Goal: Information Seeking & Learning: Learn about a topic

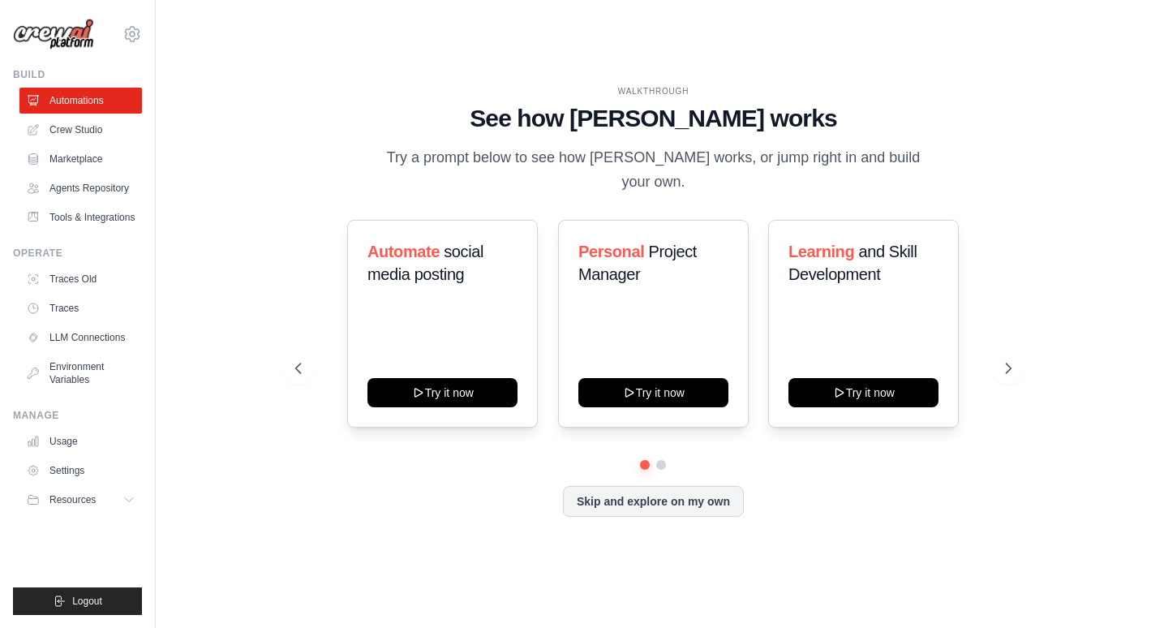
click at [670, 505] on button "Skip and explore on my own" at bounding box center [653, 501] width 181 height 31
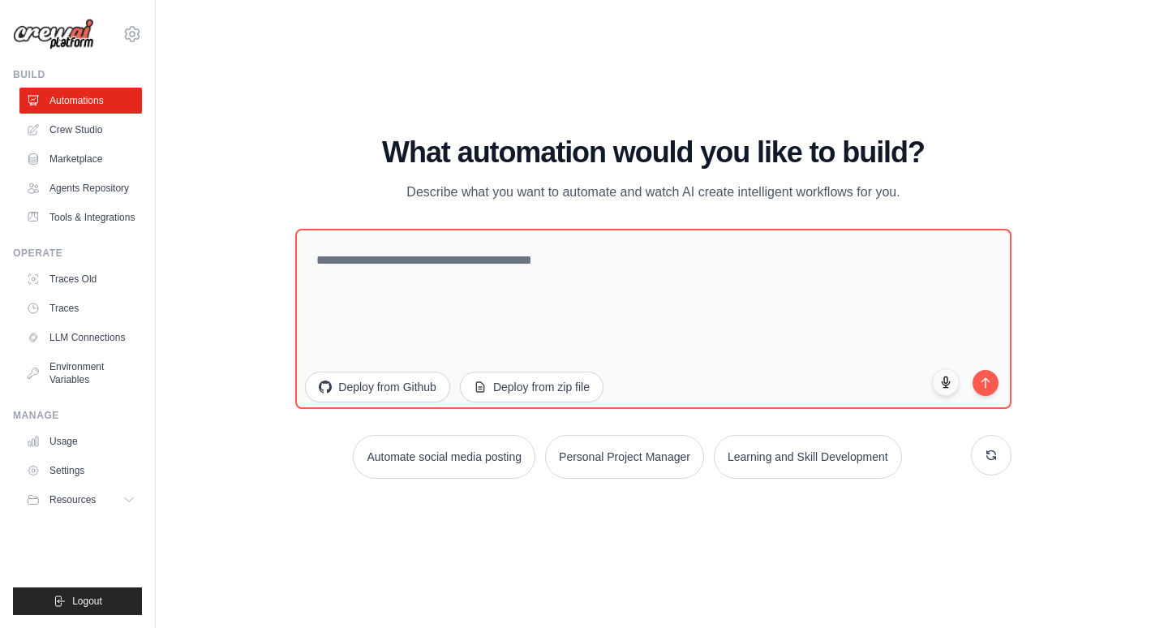
click at [640, 461] on button "Personal Project Manager" at bounding box center [624, 457] width 159 height 44
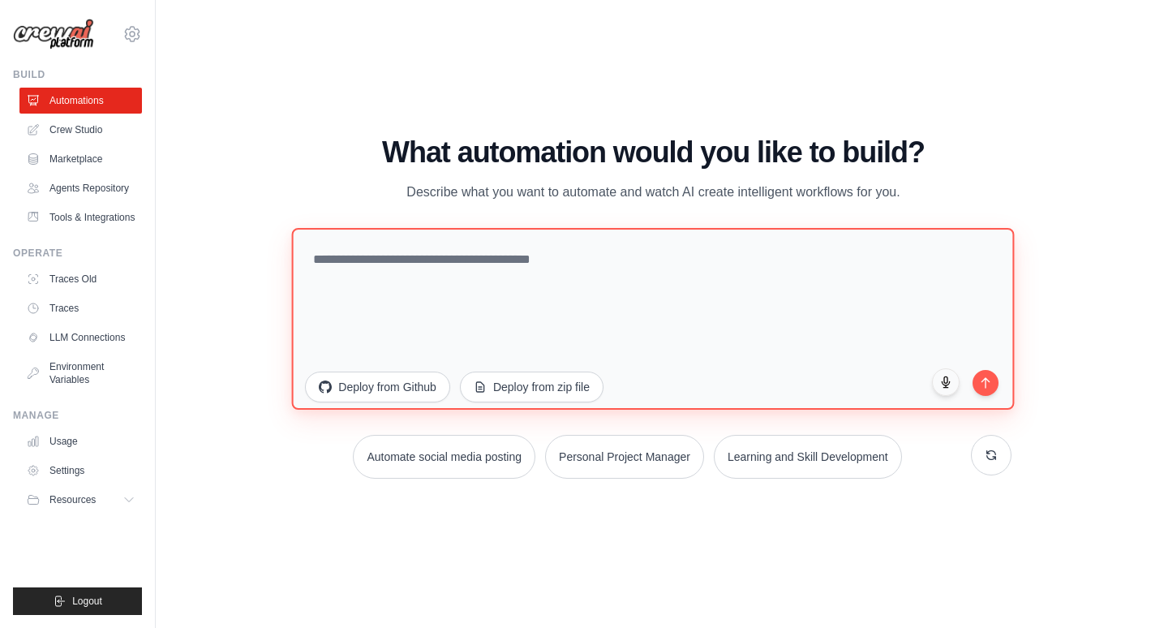
type textarea "**********"
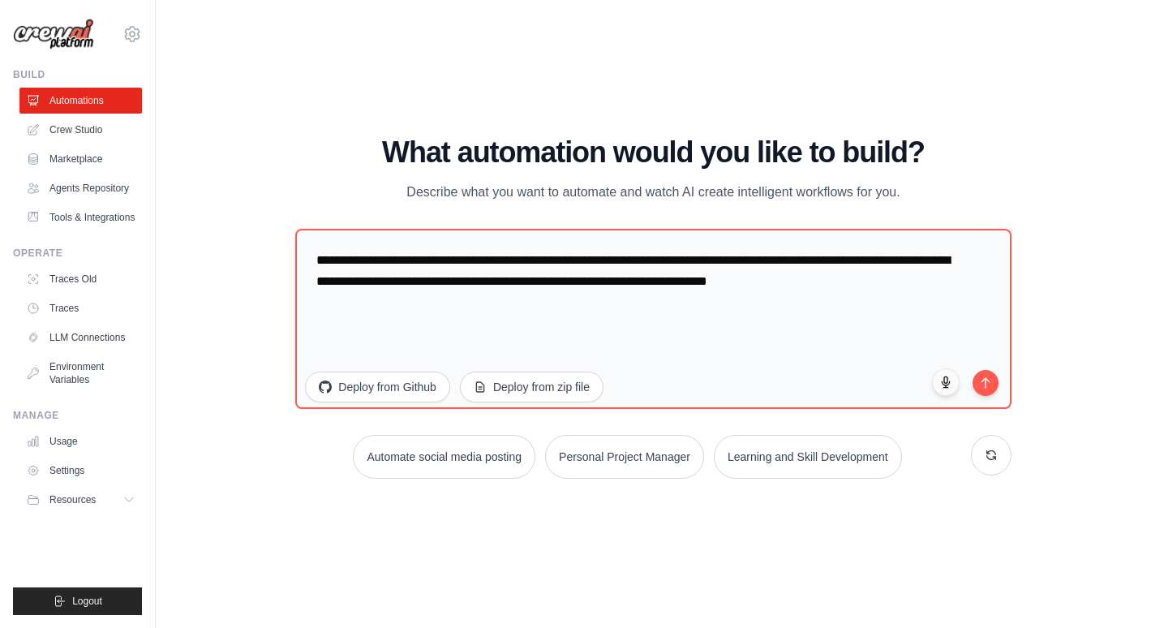
click at [78, 127] on link "Crew Studio" at bounding box center [80, 130] width 123 height 26
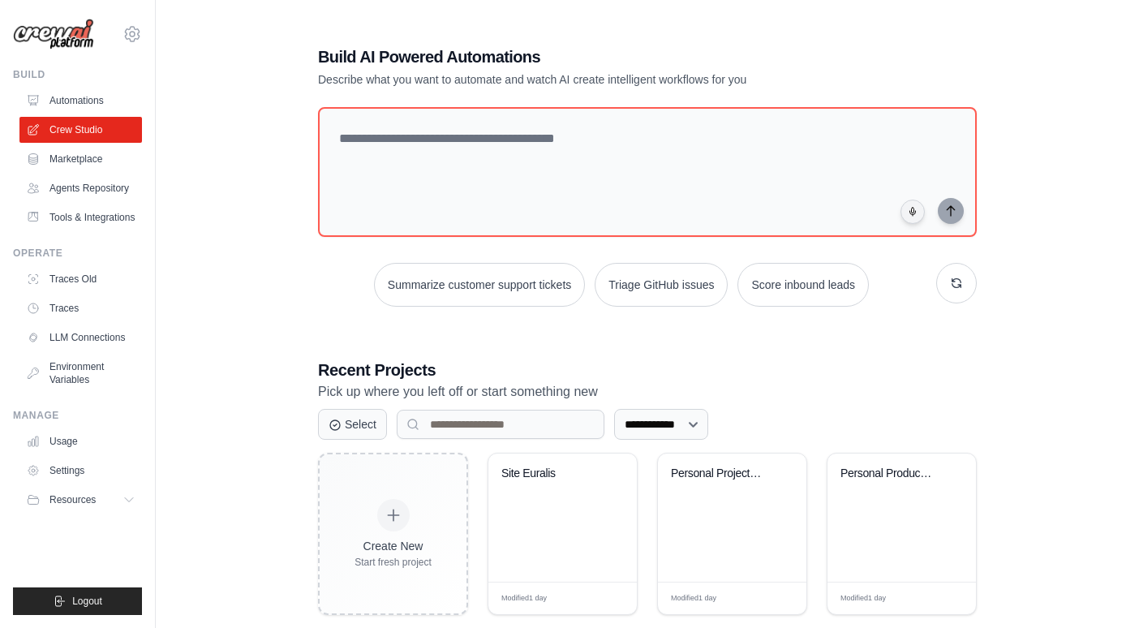
click at [535, 551] on div "Site Euralis" at bounding box center [562, 518] width 148 height 128
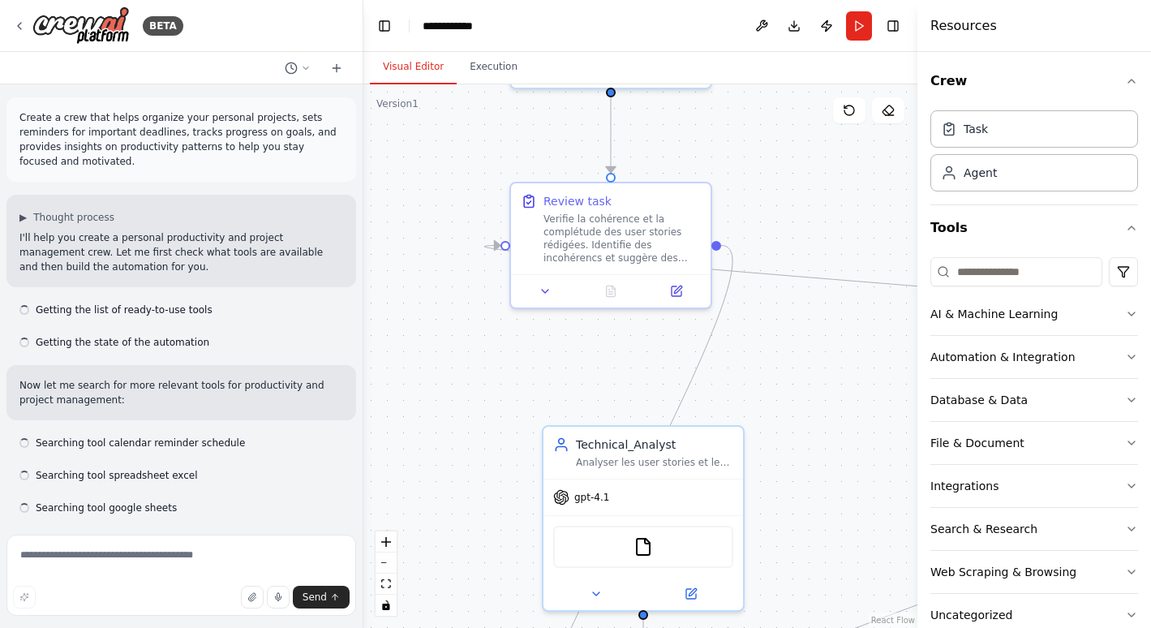
scroll to position [1823, 0]
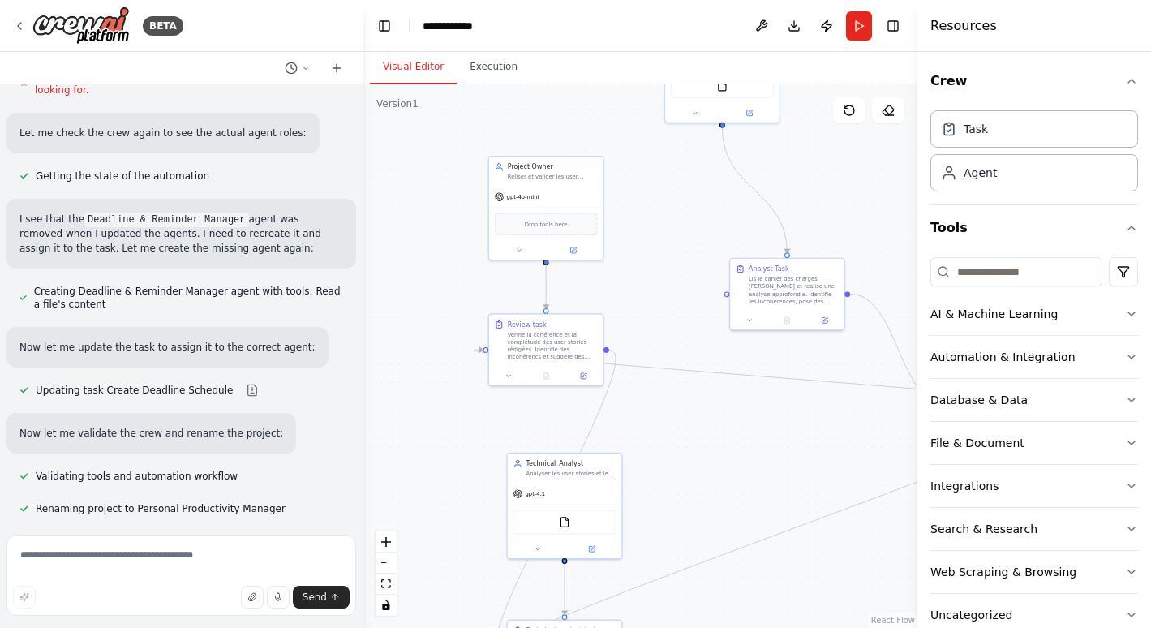
click at [1023, 355] on div "Automation & Integration" at bounding box center [1003, 357] width 145 height 16
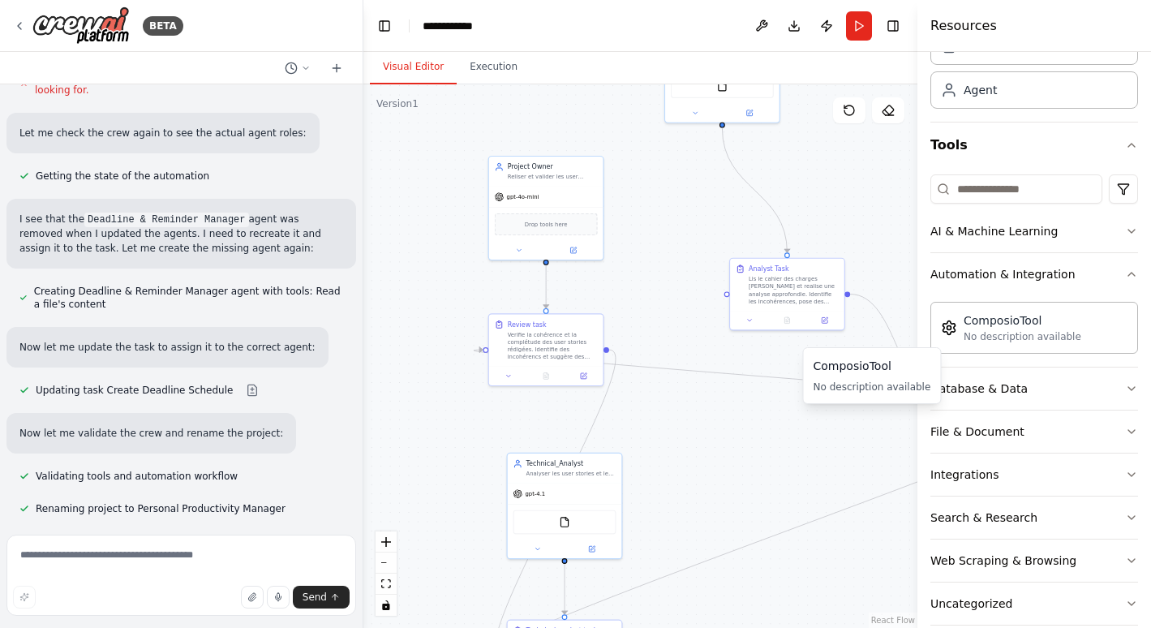
scroll to position [106, 0]
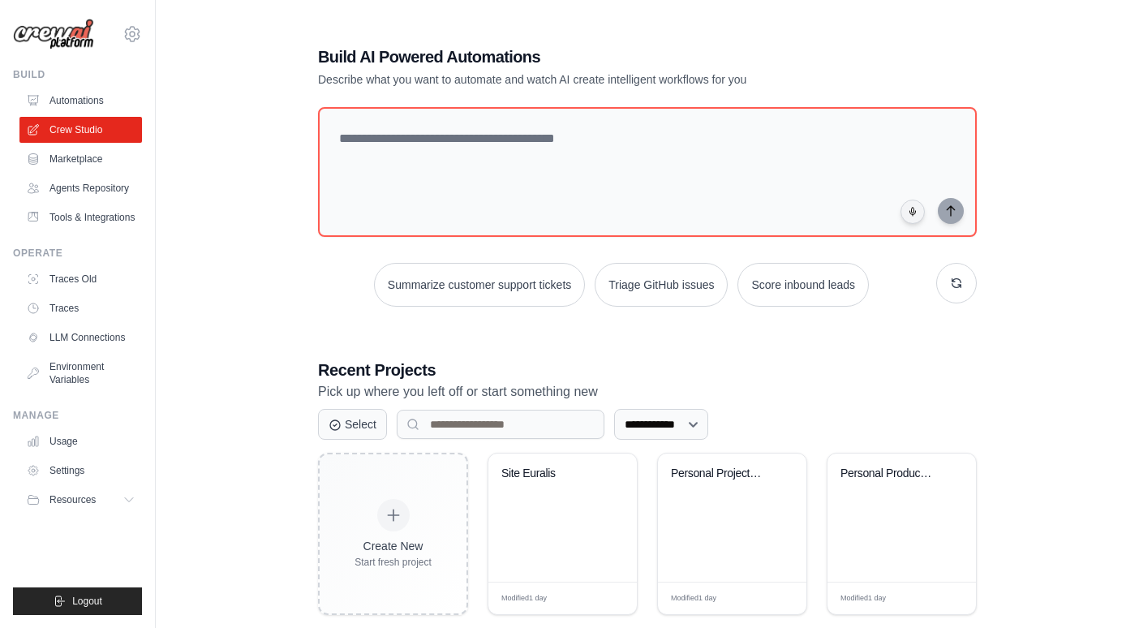
click at [132, 506] on icon at bounding box center [129, 499] width 13 height 13
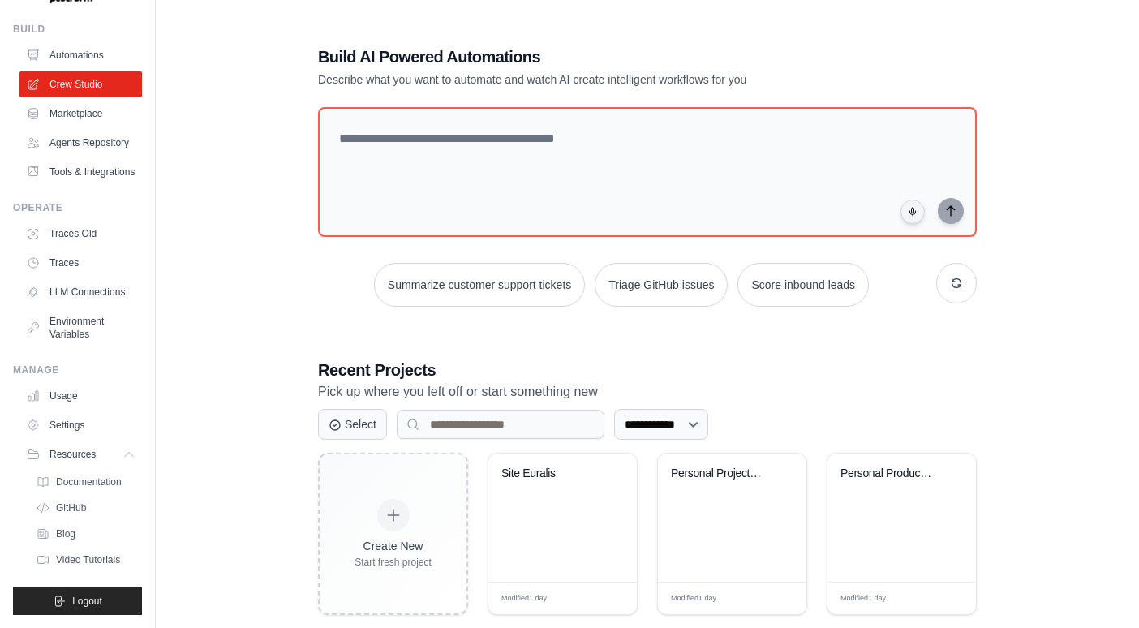
scroll to position [97, 0]
click at [68, 553] on span "Video Tutorials" at bounding box center [88, 559] width 64 height 13
